Goal: Information Seeking & Learning: Learn about a topic

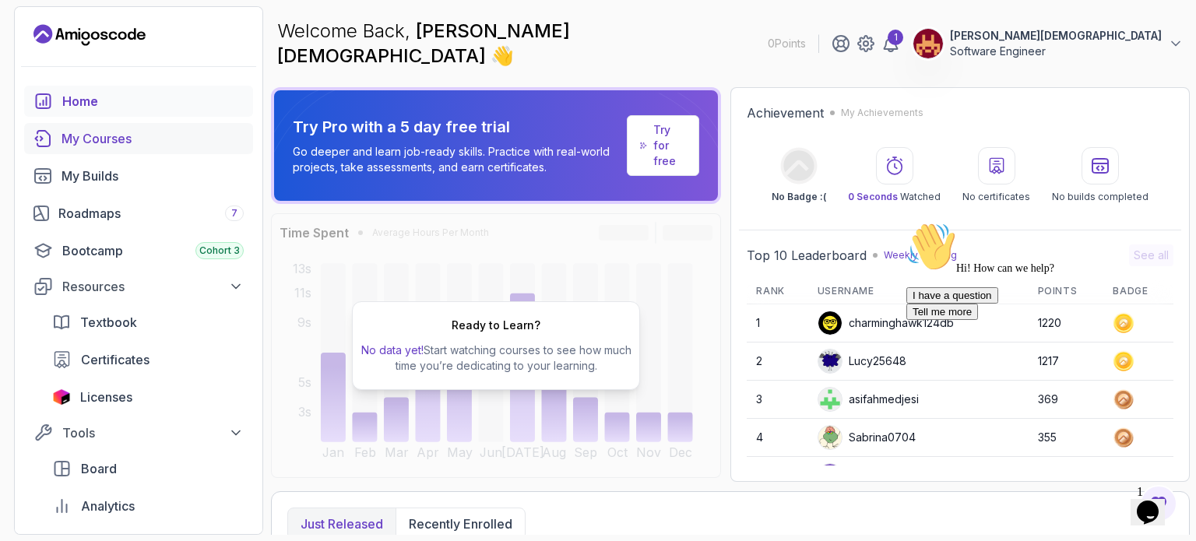
click at [137, 139] on div "My Courses" at bounding box center [153, 138] width 182 height 19
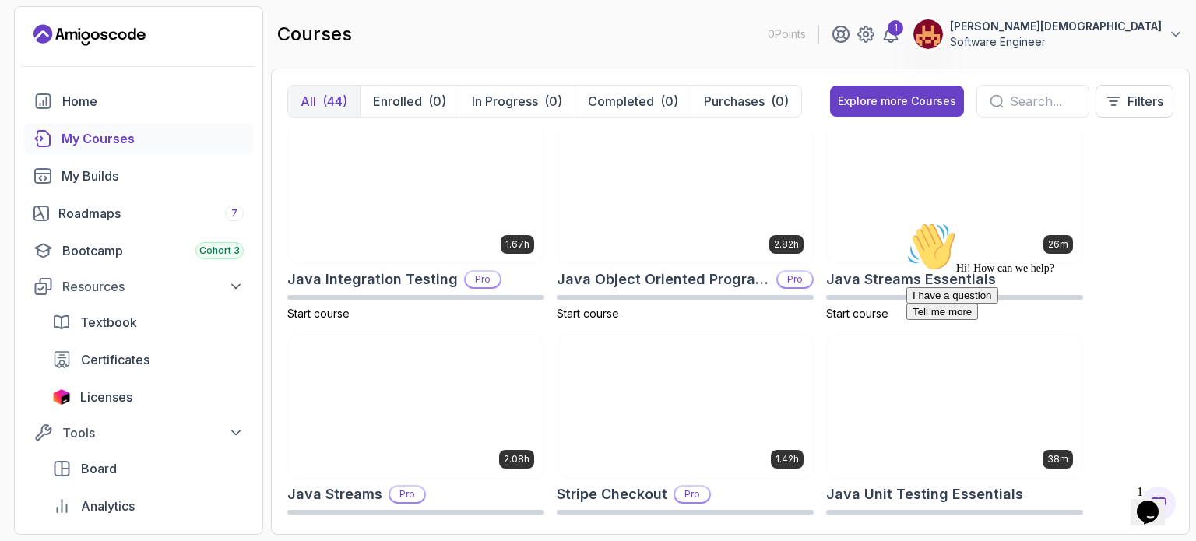
scroll to position [1276, 0]
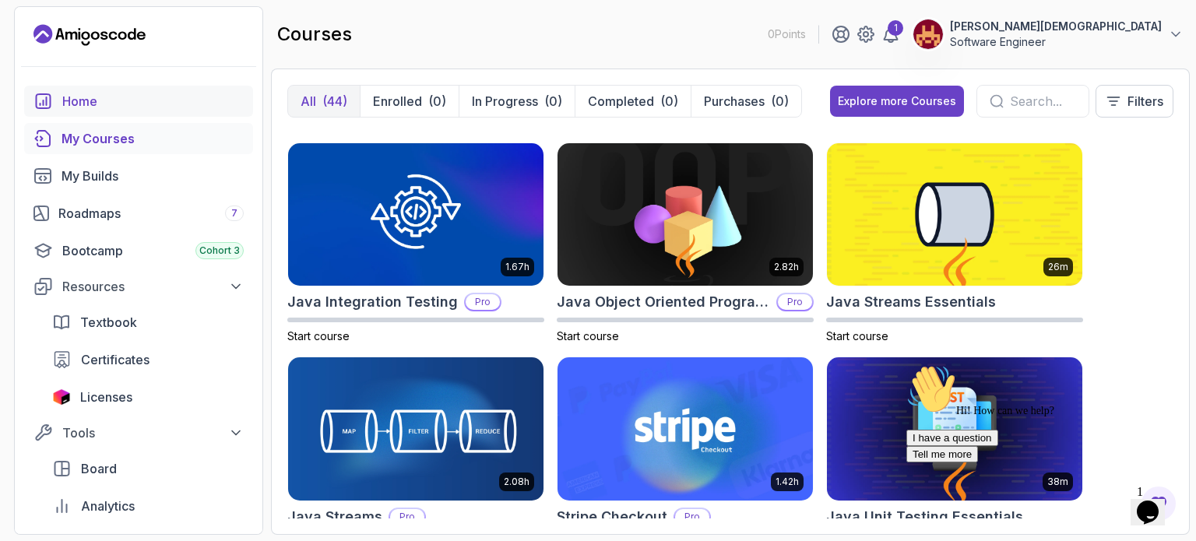
click at [87, 97] on div "Home" at bounding box center [152, 101] width 181 height 19
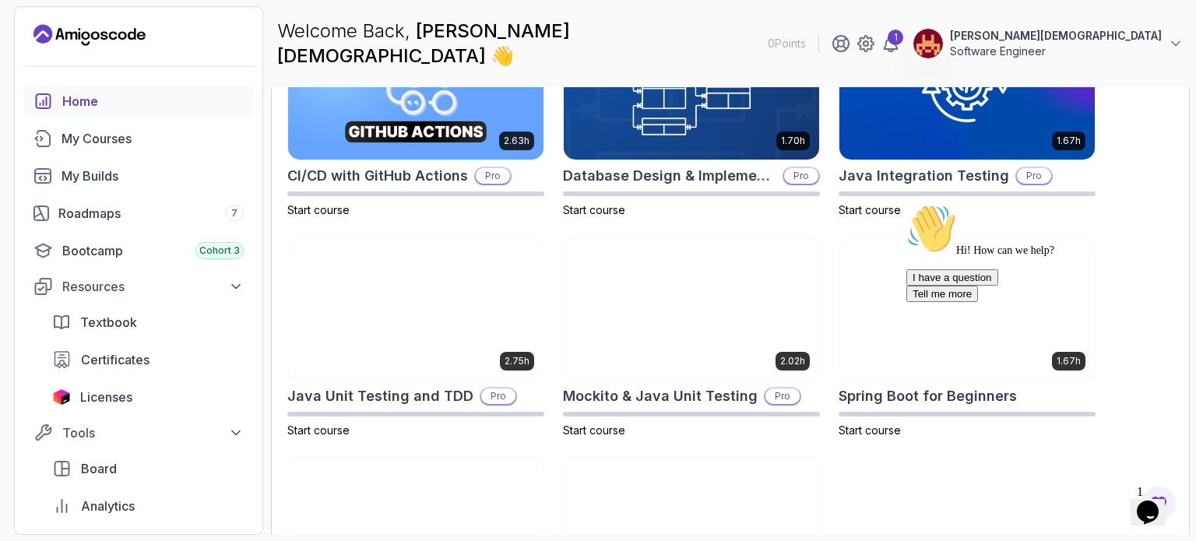
scroll to position [677, 0]
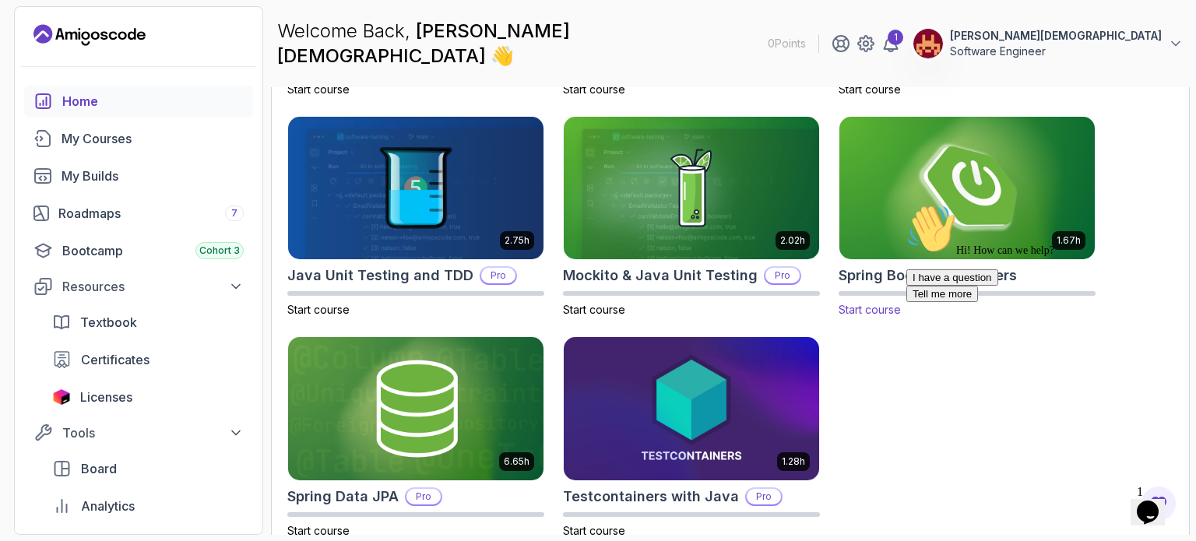
click at [880, 303] on span "Start course" at bounding box center [870, 309] width 62 height 13
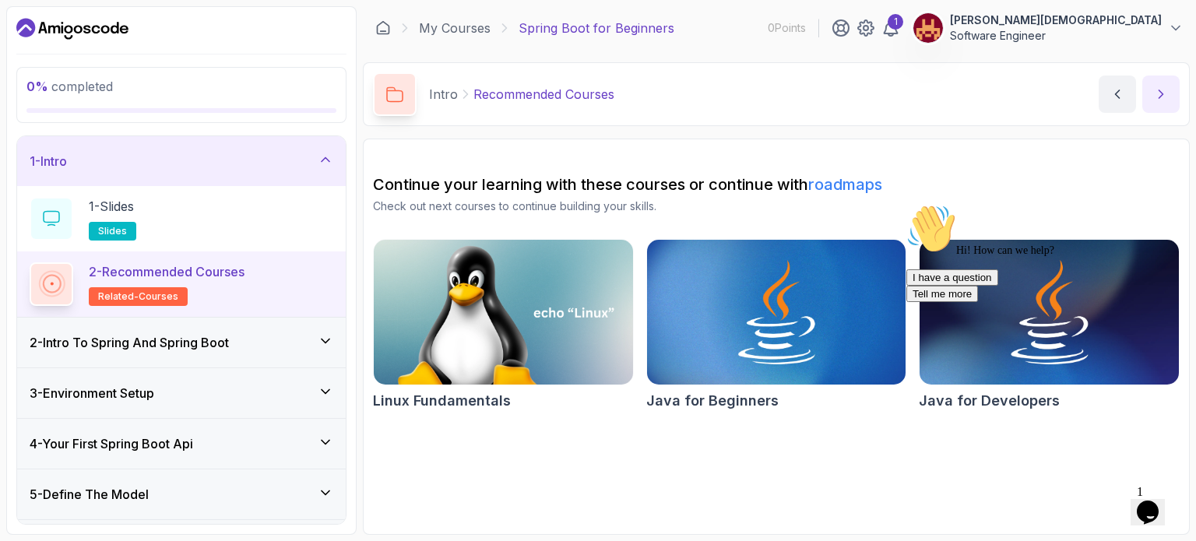
click at [1154, 85] on button "next content" at bounding box center [1161, 94] width 37 height 37
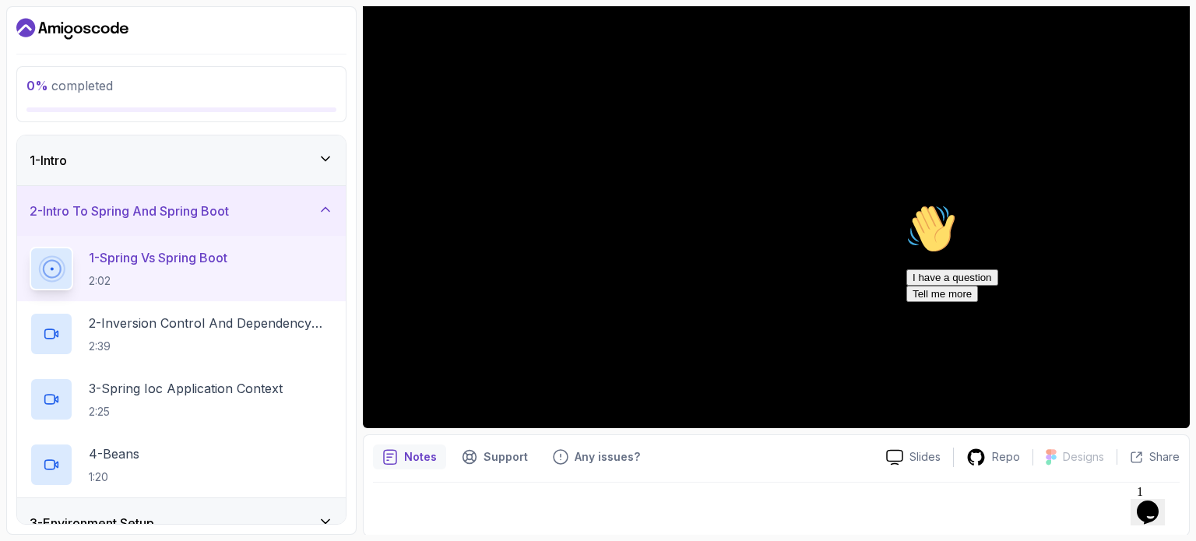
click at [907, 204] on icon "Chat attention grabber" at bounding box center [907, 204] width 0 height 0
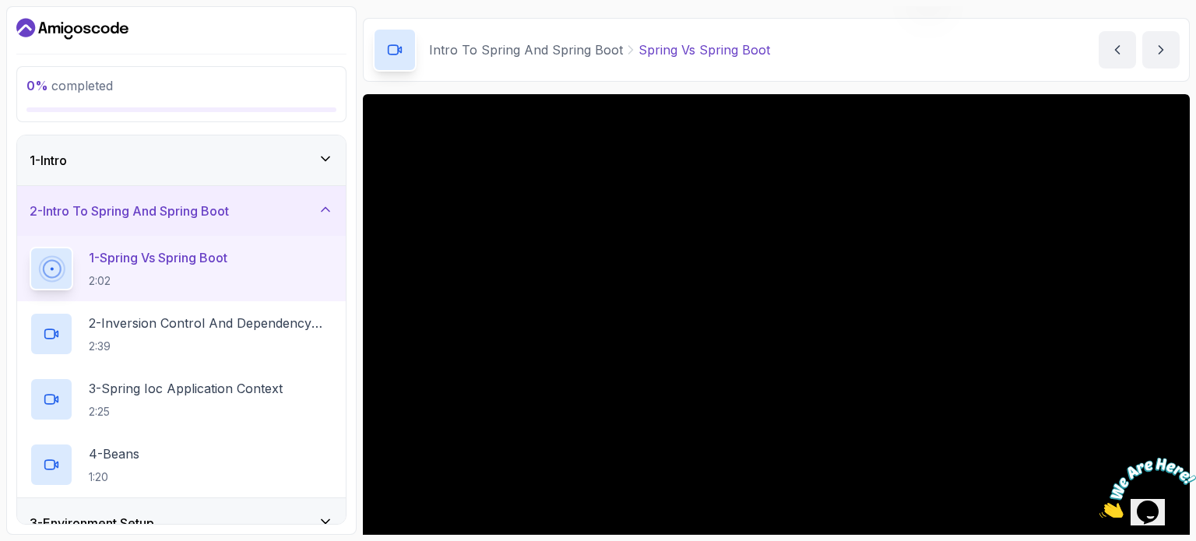
scroll to position [175, 0]
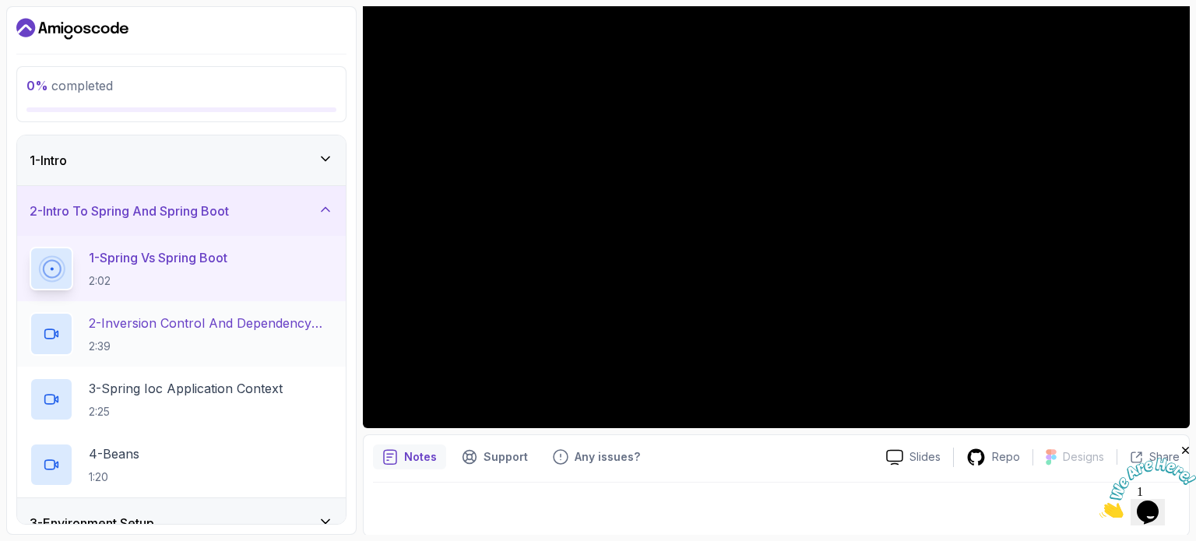
click at [233, 318] on p "2 - Inversion Control And Dependency Injection" at bounding box center [211, 323] width 245 height 19
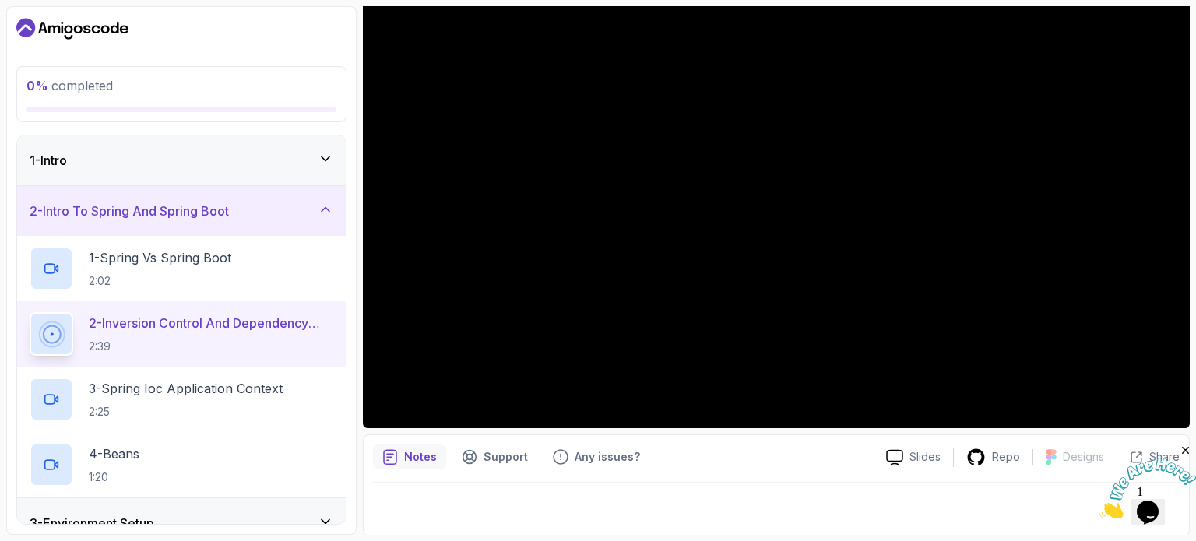
scroll to position [176, 0]
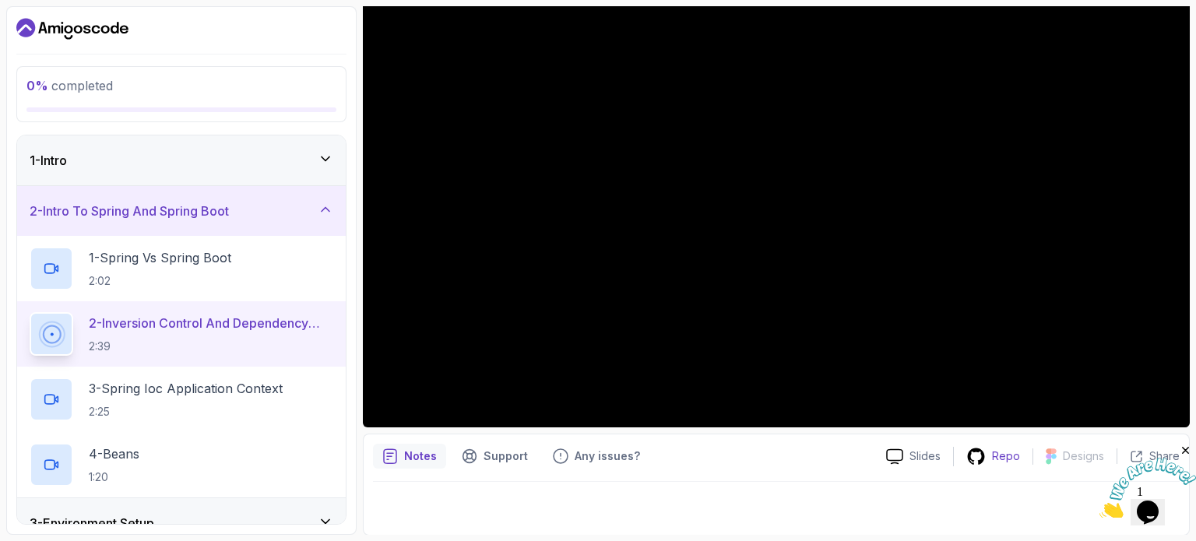
click at [1003, 453] on p "Repo" at bounding box center [1006, 457] width 28 height 16
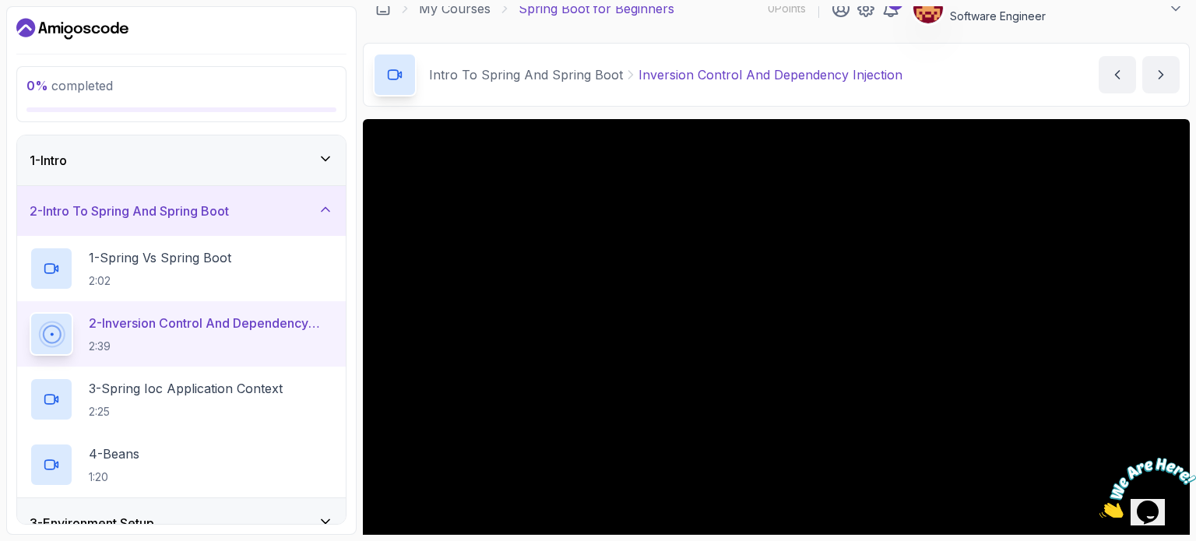
scroll to position [17, 0]
